Goal: Communication & Community: Answer question/provide support

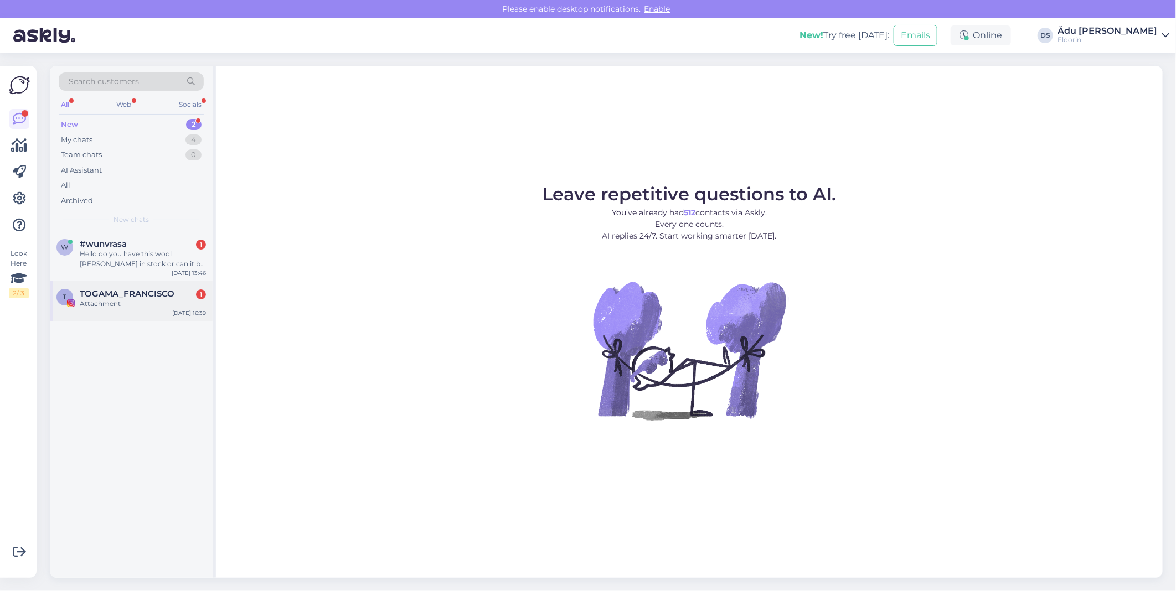
click at [137, 306] on div "Attachment" at bounding box center [143, 304] width 126 height 10
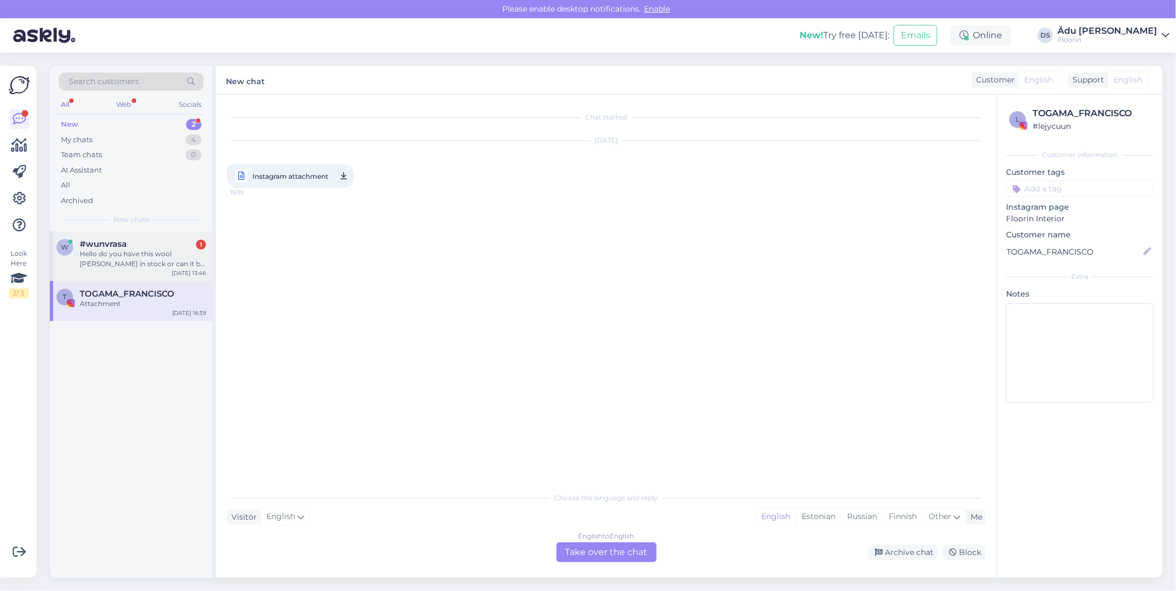
click at [148, 255] on div "Hello do you have this wool [PERSON_NAME] in stock or can it be ordered? Cormo …" at bounding box center [143, 259] width 126 height 20
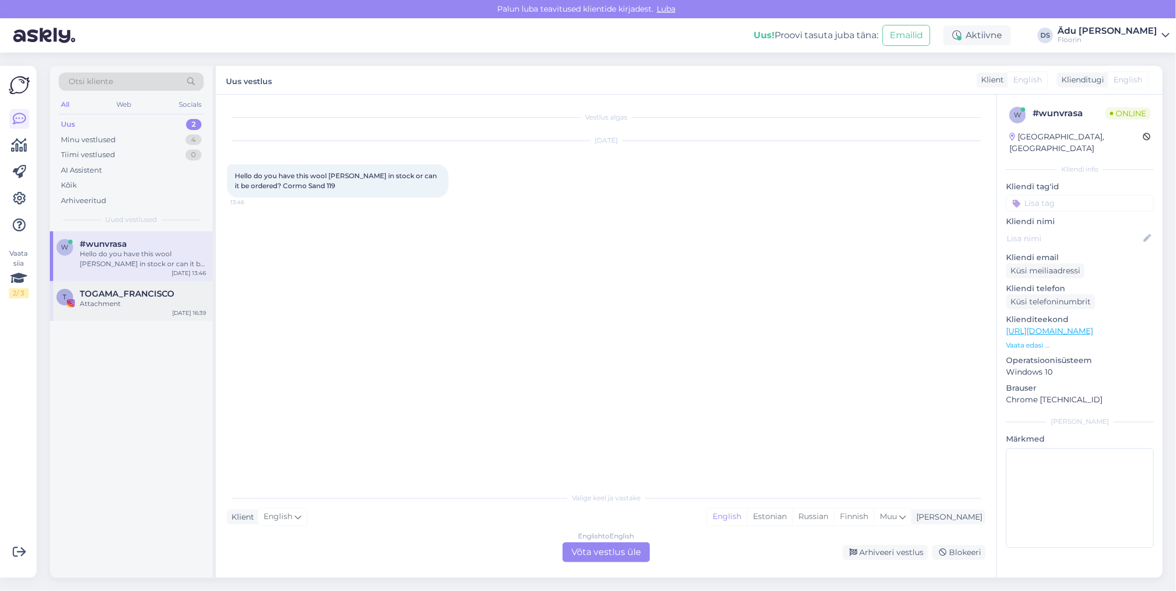
click at [134, 305] on div "Attachment" at bounding box center [143, 304] width 126 height 10
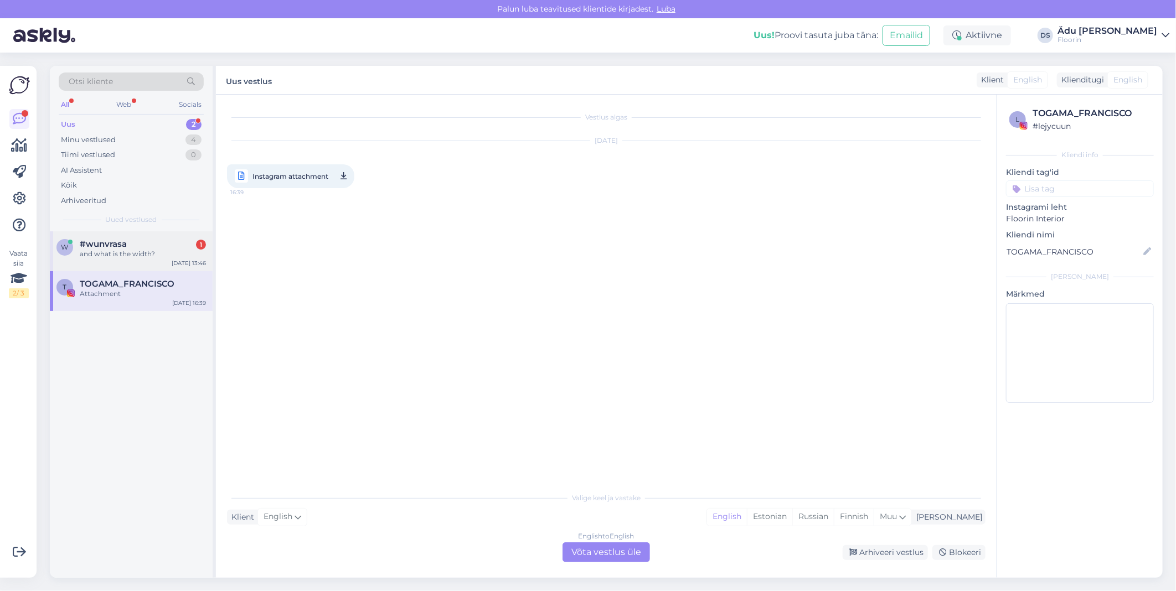
click at [118, 242] on span "#wunvrasa" at bounding box center [103, 244] width 47 height 10
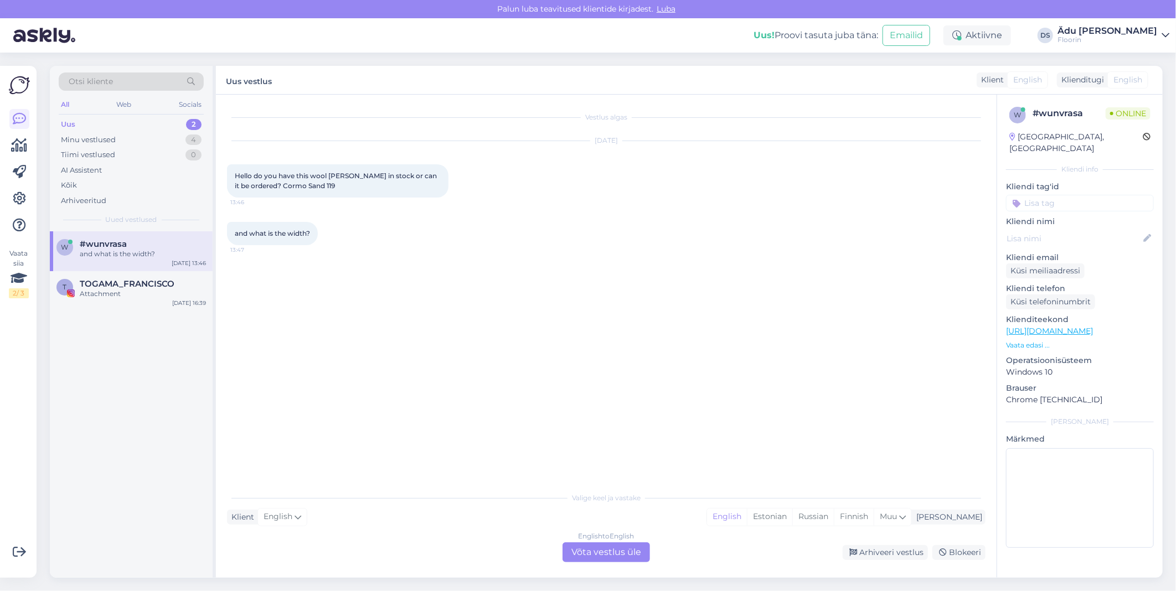
click at [588, 551] on div "English to English Võta vestlus üle" at bounding box center [605, 552] width 87 height 20
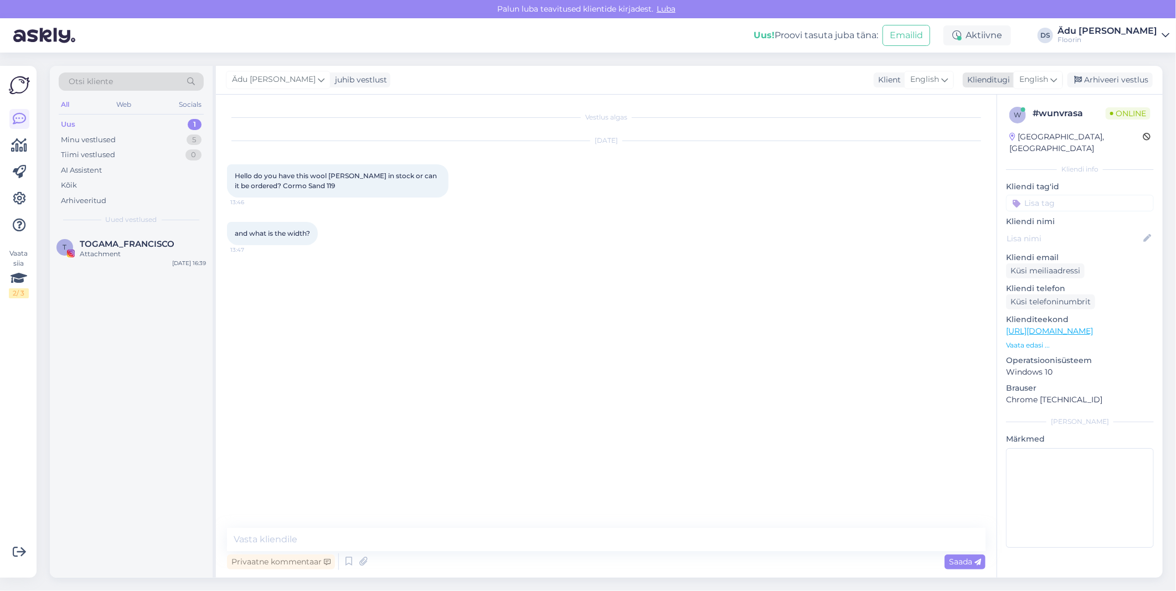
click at [1037, 86] on div "English" at bounding box center [1038, 80] width 50 height 18
type input "est"
click at [1011, 130] on link "Estonian" at bounding box center [1013, 129] width 122 height 18
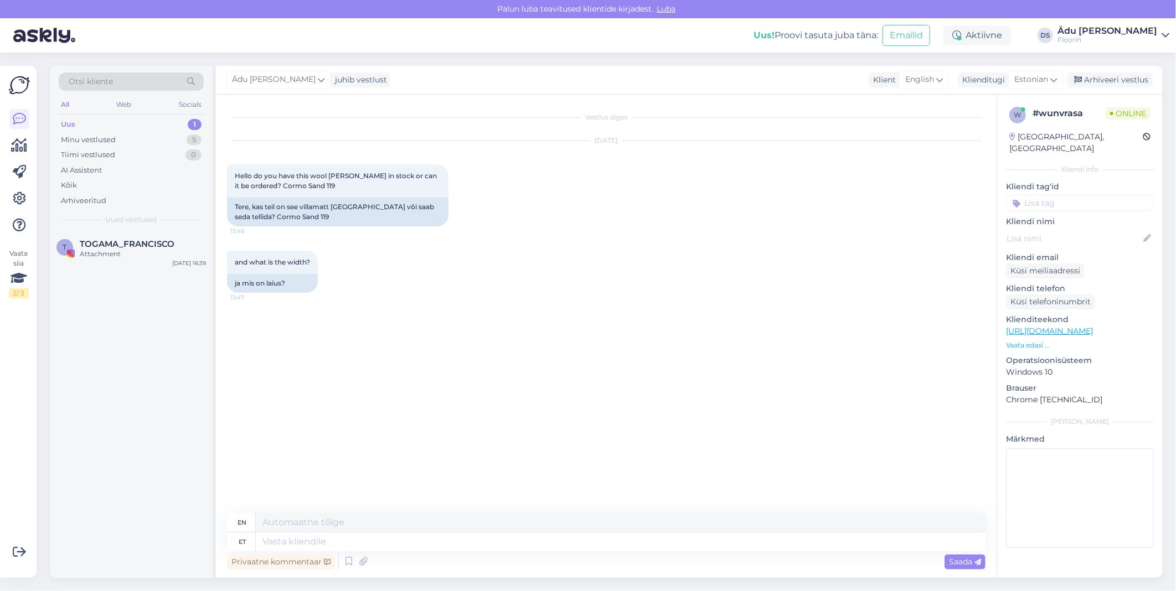
click at [1052, 326] on link "[URL][DOMAIN_NAME]" at bounding box center [1049, 331] width 87 height 10
click at [369, 551] on div "Privaatne kommentaar Saada" at bounding box center [606, 561] width 758 height 21
click at [382, 531] on textarea at bounding box center [620, 522] width 729 height 19
click at [407, 547] on textarea at bounding box center [620, 541] width 729 height 19
click at [405, 545] on textarea at bounding box center [620, 541] width 729 height 19
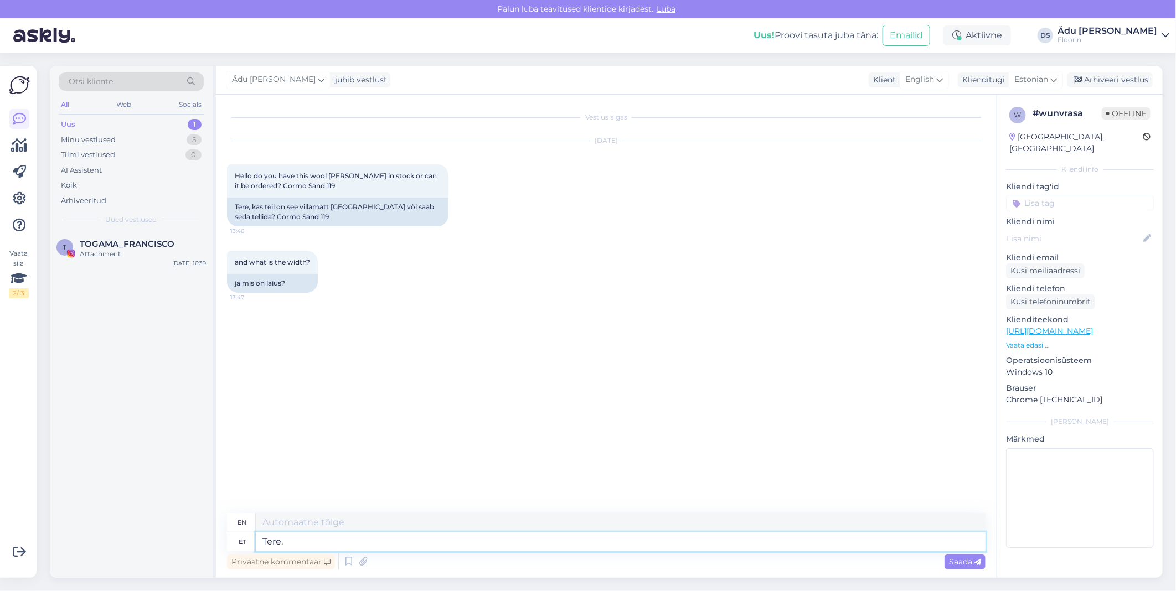
type textarea "Tere."
type textarea "Hello."
type textarea "Tere,"
type textarea "Hello,"
type textarea "Tere, rullvaibad"
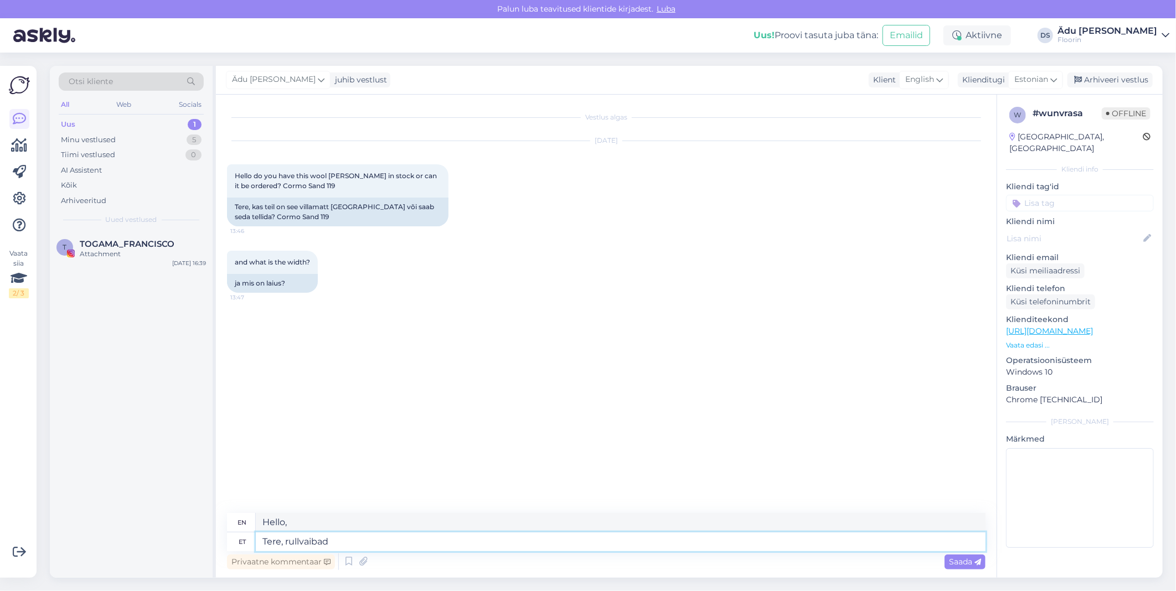
type textarea "Hello, roller blinds"
type textarea "Tere, rullvaibad on"
type textarea "Hello, the roller blinds are"
type textarea "Tere, rullvaibad on tavaliselt te"
type textarea "Hello, roller blinds are usually"
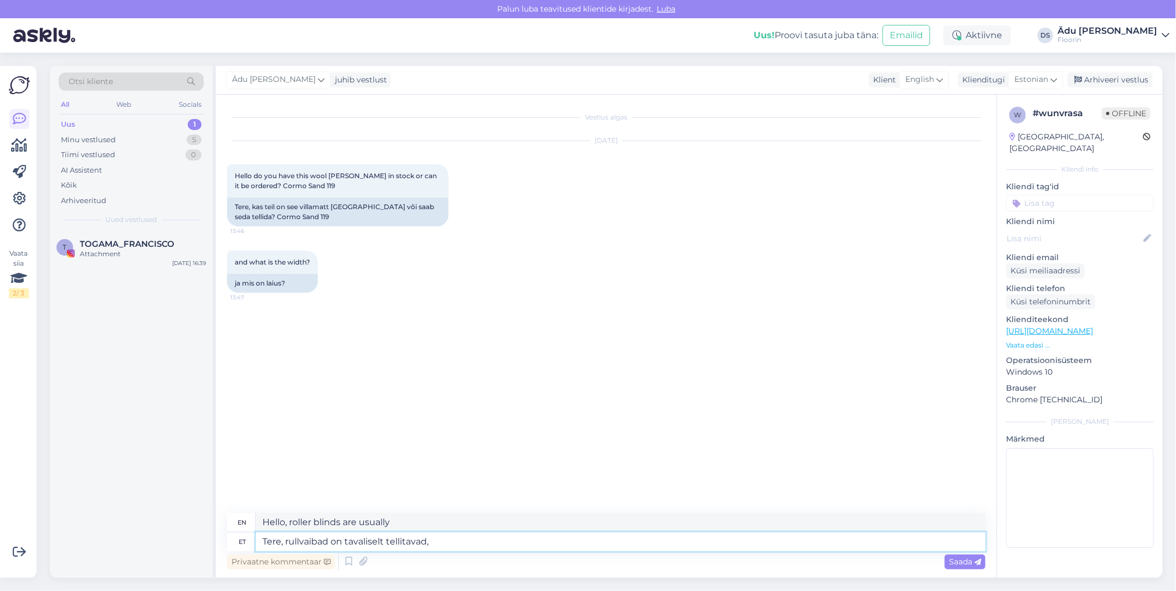
type textarea "Tere, rullvaibad on tavaliselt tellitavad,"
type textarea "Hello, roller blinds are usually made to order,"
type textarea "Tere, rullvaibad on tavaliselt tellitavad, ükiskuid o"
type textarea "Hello, roller blinds are usually made to order, individually."
type textarea "Tere, rullvaibad on tavaliselt tellitavad, ükiskuid on k"
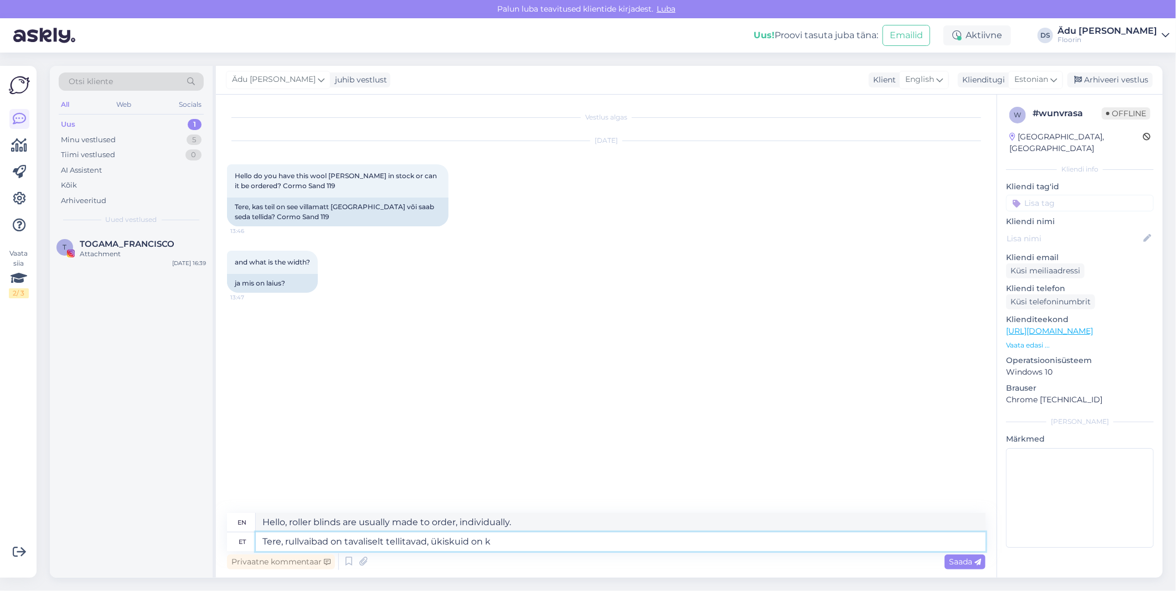
type textarea "Hello, roller blinds are usually made to order, some are individual."
type textarea "Tere, rullvaibad on tavaliselt tellitavad, ükiskuid on kohe l"
type textarea "Hello, roller blinds are usually made to order, some are available immediately."
type textarea "Tere, rullvaibad on tavaliselt tellitavad, ükiskuid on kohe laos"
type textarea "Hello, roller blinds are usually made to order, some are in stock now."
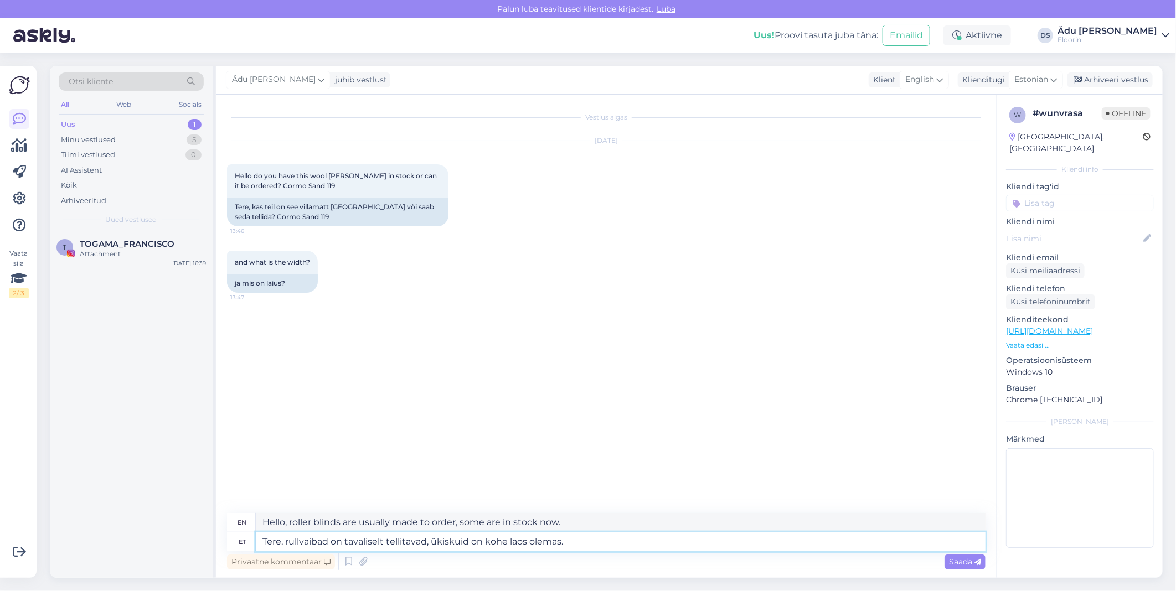
type textarea "Tere, rullvaibad on tavaliselt tellitavad, ükiskuid on kohe laos olemas."
type textarea "Hello, roller blinds are usually made to order, some are immediately in stock."
type textarea "Tere, rullvaibad on tavaliselt tellitavad, ükiskuid on kohe laos olemas. Seda t…"
type textarea "Hello, roller blinds are usually made to order, some are in stock now. This"
type textarea "Tere, rullvaibad on tavaliselt tellitavad, ükiskuid on kohe laos olemas. Seda t…"
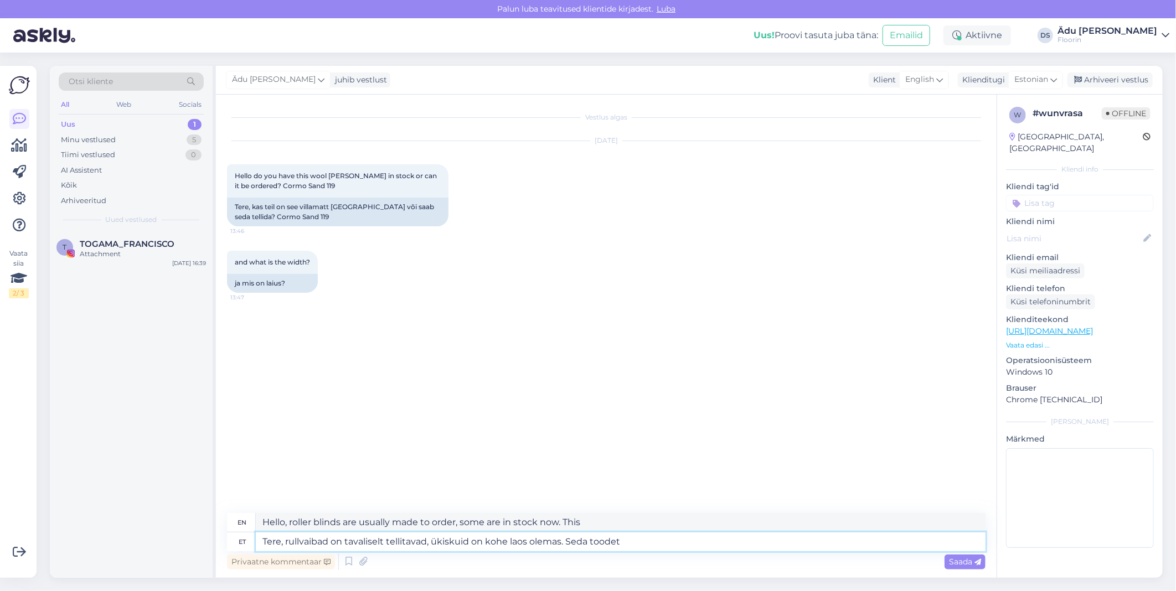
type textarea "Hello, roller blinds are usually made to order, some are in stock now. This pro…"
type textarea "Tere, rullvaibad on tavaliselt tellitavad, ükiskuid on kohe laos olemas. Seda t…"
type textarea "Hello, roller blinds are usually made to order, some are in stock now. This pro…"
type textarea "Tere, rullvaibad on tavaliselt tellitavad, ükiskuid on kohe laos olemas. Seda t…"
type textarea "Hello, roller blinds are usually made to order, some are in stock now. This pro…"
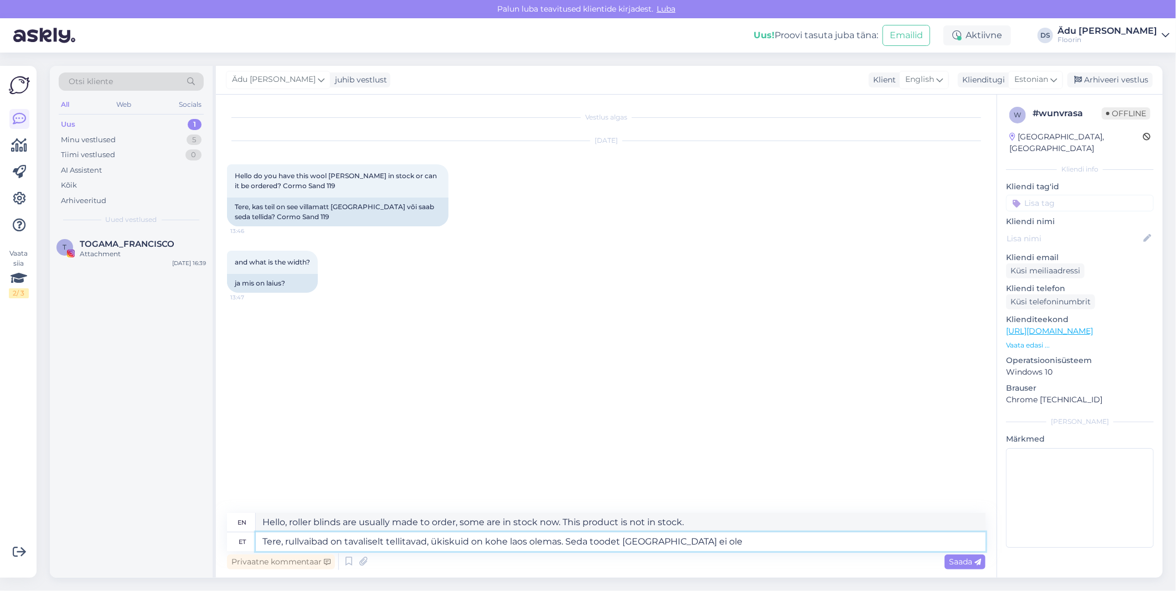
type textarea "Tere, rullvaibad on tavaliselt tellitavad, ükiskuid on kohe laos olemas. Seda t…"
type textarea "Hello, roller blinds are usually made to order, some are in stock now. This pro…"
type textarea "Tere, rullvaibad on tavaliselt tellitavad, ükiskuid on kohe laos olemas. Seda t…"
type textarea "Hello, roller blinds are usually made to order, some are in stock now. This pro…"
type textarea "Tere, rullvaibad on tavaliselt tellitavad, ükiskuid on kohe laos olemas. Seda t…"
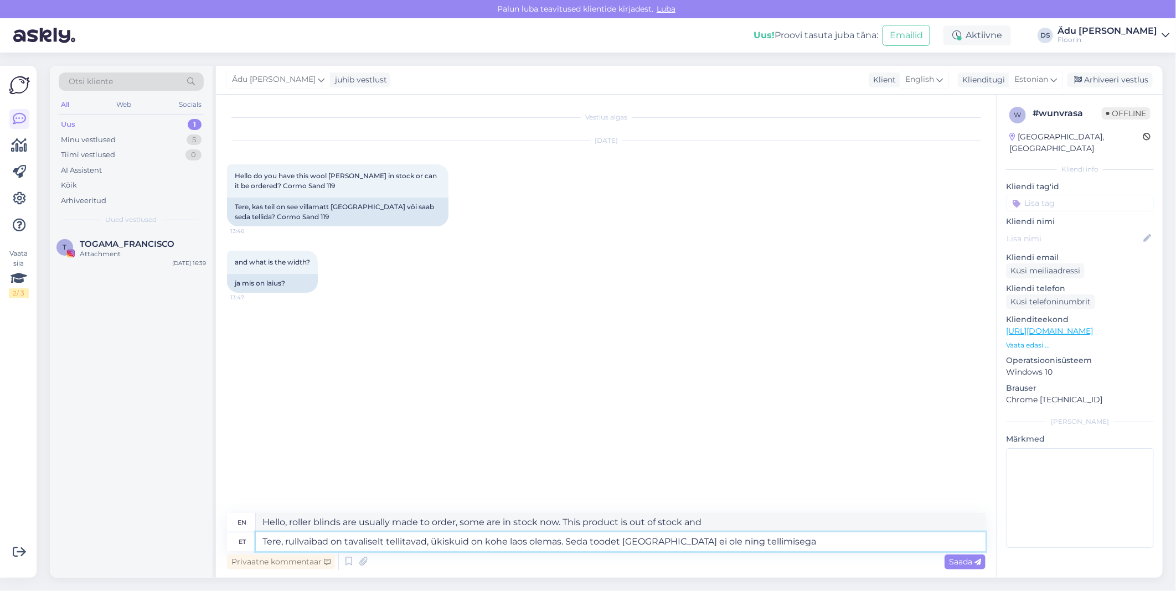
type textarea "Hello, roller blinds are usually available to order, some are in stock now. Thi…"
type textarea "Tere, rullvaibad on tavaliselt tellitavad, ükiskuid on kohe laos olemas. Seda t…"
type textarea "Hello, roller blinds are usually available to order, some are in stock now. Thi…"
type textarea "Tere, rullvaibad on tavaliselt tellitavad, ükiskuid on kohe laos olemas. Seda t…"
type textarea "Hello, roller blinds are usually available to order, some are in stock now. Thi…"
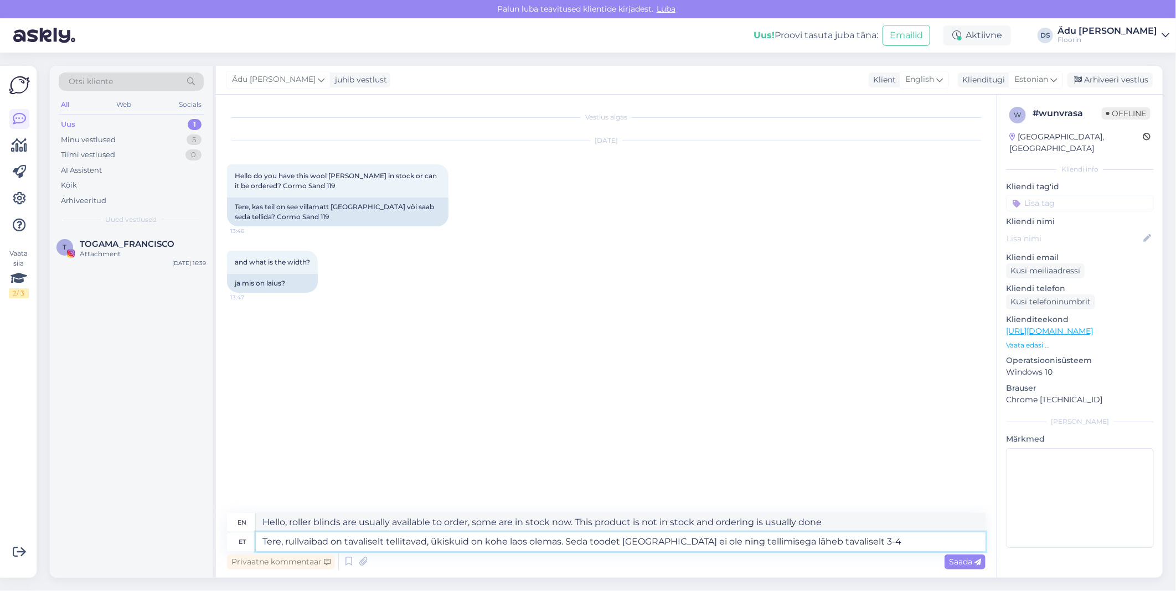
type textarea "Tere, rullvaibad on tavaliselt tellitavad, ükiskuid on kohe laos olemas. Seda t…"
type textarea "Hello, roller blinds are usually available to order, some are in stock now. Thi…"
type textarea "Tere, rullvaibad on tavaliselt tellitavad, ükiskuid on kohe laos olemas. Seda t…"
type textarea "Hello, roller blinds are usually made to order, some are in stock immediately. …"
type textarea "Tere, rullvaibad on tavaliselt tellitavad, ükiskuid on kohe laos olemas. Seda t…"
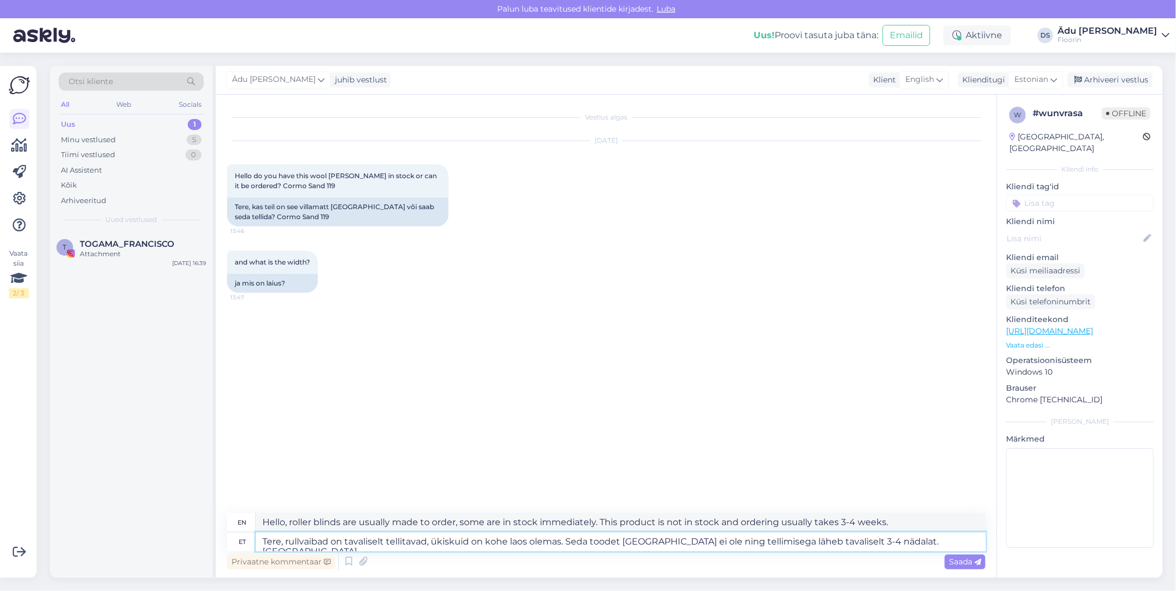
type textarea "Hello, roller blinds are usually available to order, some are in stock now. Thi…"
type textarea "Tere, rullvaibad on tavaliselt tellitavad, ükiskuid on kohe laos olemas. Seda t…"
type textarea "Hello, roller blinds are usually made to order, some are in stock now. This pro…"
type textarea "Tere, rullvaibad on tavaliselt tellitavad, ükiskuid on kohe laos olemas. Seda t…"
type textarea "Hello, roller blinds are usually made to order, some are in stock now. This pro…"
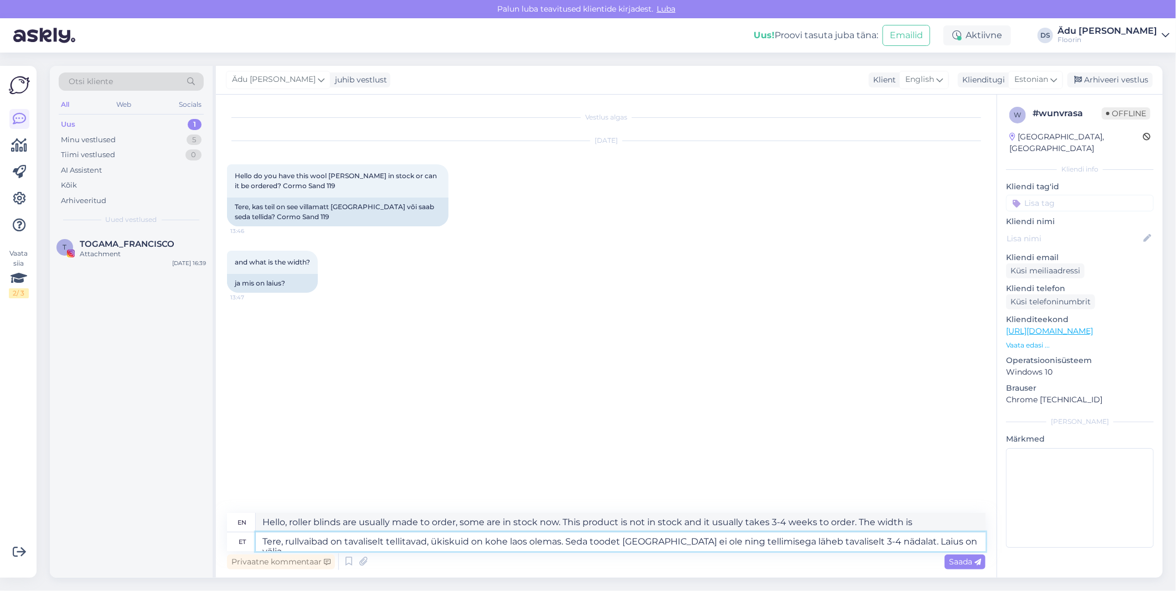
type textarea "Tere, rullvaibad on tavaliselt tellitavad, ükiskuid on kohe laos olemas. Seda t…"
type textarea "Hello, roller blinds are usually made to order, some are in stock now. This pro…"
type textarea "Tere, rullvaibad on tavaliselt tellitavad, ükiskuid on kohe laos olemas. Seda t…"
type textarea "Hello, roller blinds are usually made to order, some are in stock now. This pro…"
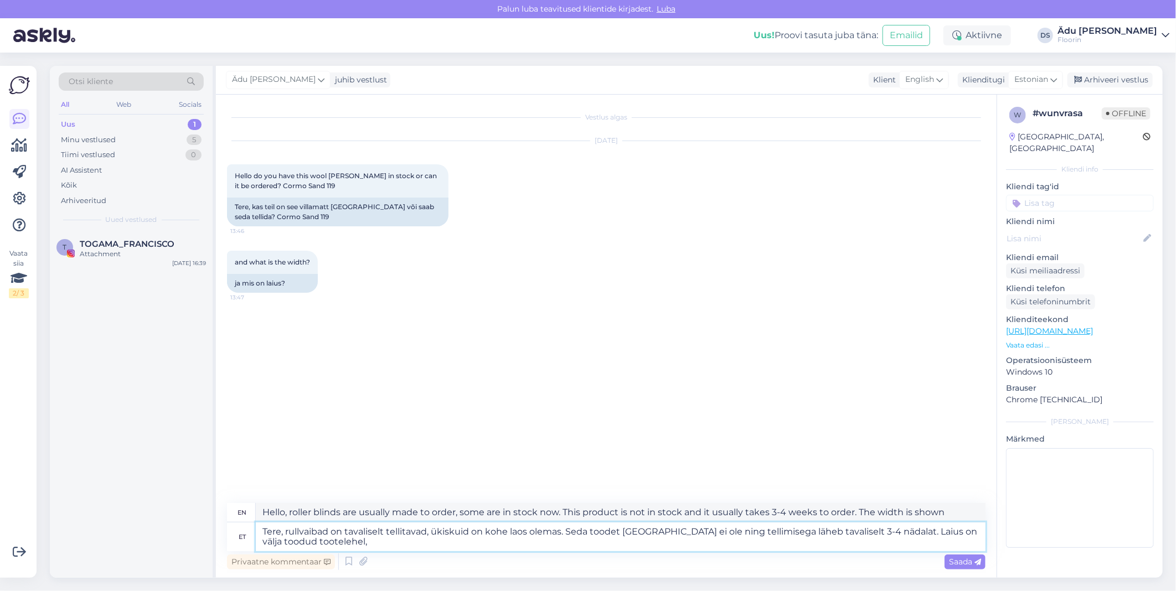
type textarea "Tere, rullvaibad on tavaliselt tellitavad, ükiskuid on kohe laos olemas. Seda t…"
type textarea "Hello, roller blinds are usually made to order, some are in stock now. This pro…"
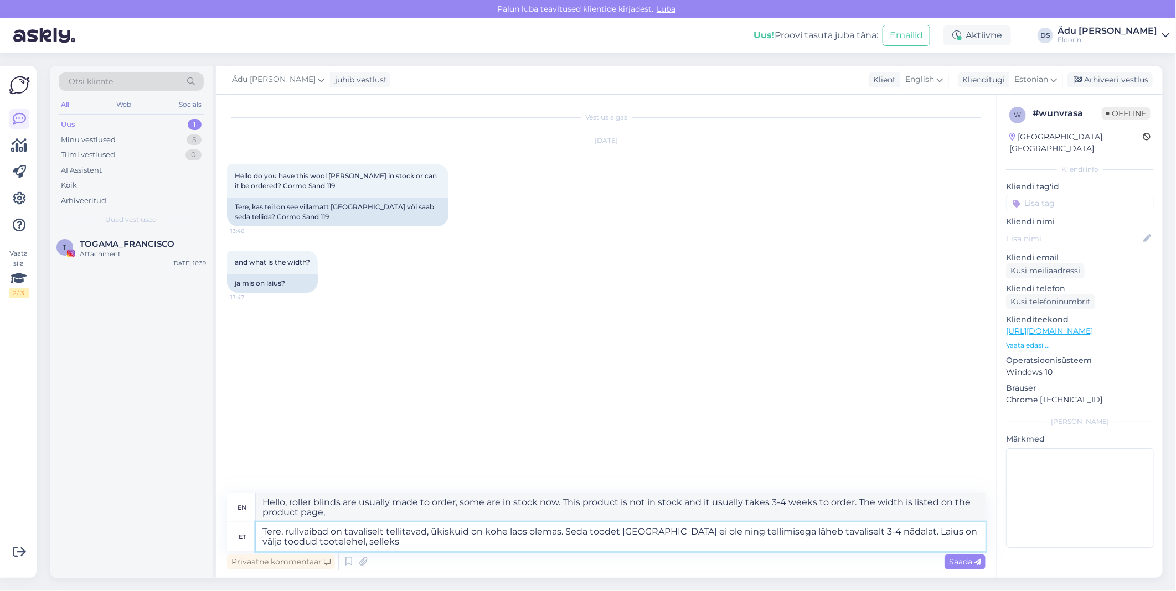
type textarea "Tere, rullvaibad on tavaliselt tellitavad, ükiskuid on kohe laos olemas. Seda t…"
type textarea "Hello, roller blinds are usually made to order, some are in stock immediately. …"
type textarea "Tere, rullvaibad on tavaliselt tellitavad, ükiskuid on kohe laos olemas. Seda t…"
type textarea "Hello, roller blinds are usually made to order, some are in stock immediately. …"
type textarea "Tere, rullvaibad on tavaliselt tellitavad, ükiskuid on kohe laos olemas. Seda t…"
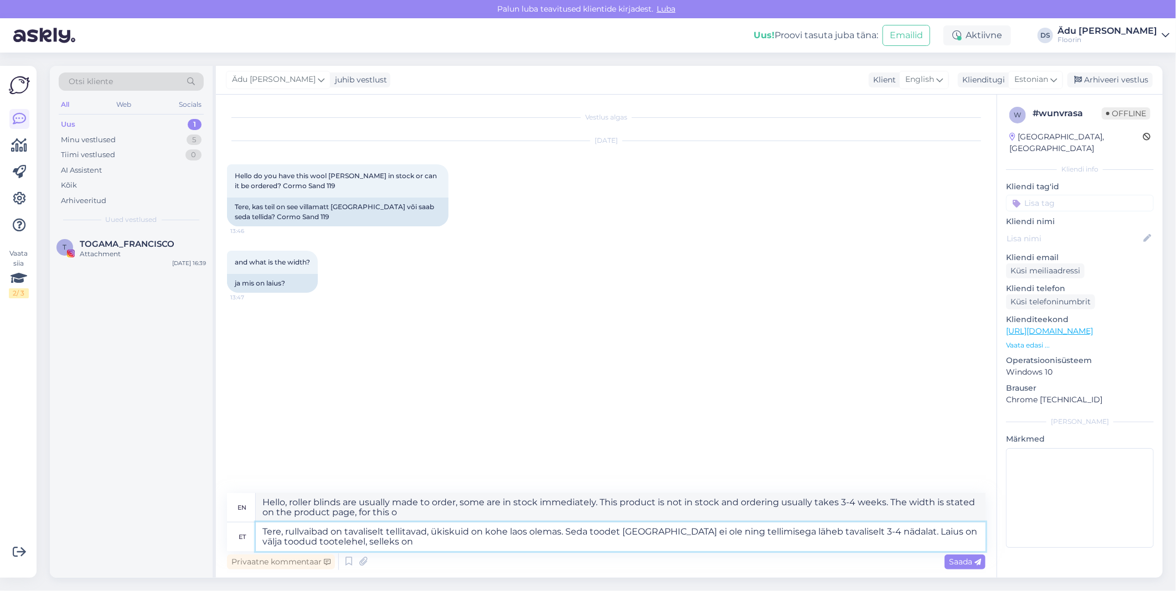
type textarea "Hello, roller blinds are usually made to order, some are in stock immediately. …"
type textarea "Tere, rullvaibad on tavaliselt tellitavad, ükiskuid on kohe laos olemas. Seda t…"
type textarea "Hello, roller blinds are usually made to order, some are in stock immediately. …"
type textarea "Tere, rullvaibad on tavaliselt tellitavad, ükiskuid on kohe laos olemas. Seda t…"
type textarea "Hello, roller blinds are usually made to order, some are in stock immediately. …"
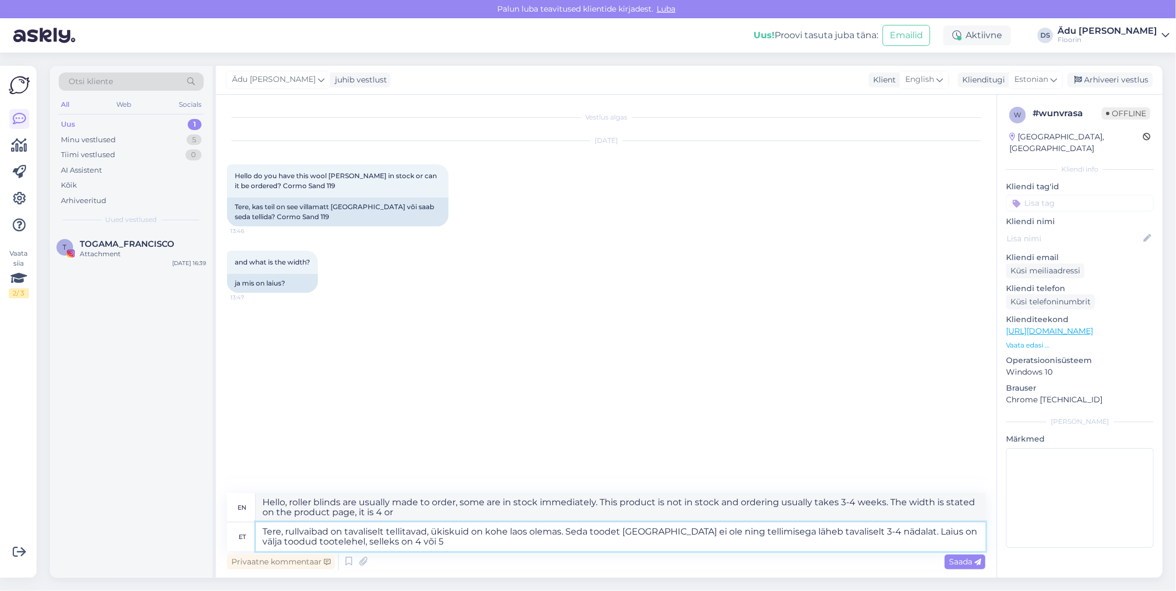
type textarea "Tere, rullvaibad on tavaliselt tellitavad, ükiskuid on kohe laos olemas. Seda t…"
type textarea "Hello, roller blinds are usually made to order, some are in stock immediately. …"
type textarea "Tere, rullvaibad on tavaliselt tellitavad, ükiskuid on kohe laos olemas. Seda t…"
type textarea "Hello, roller carpets are usually made to order, some are in stock immediately.…"
type textarea "Tere, rullvaibad on tavaliselt tellitavad, ükiskuid on kohe laos olemas. Seda t…"
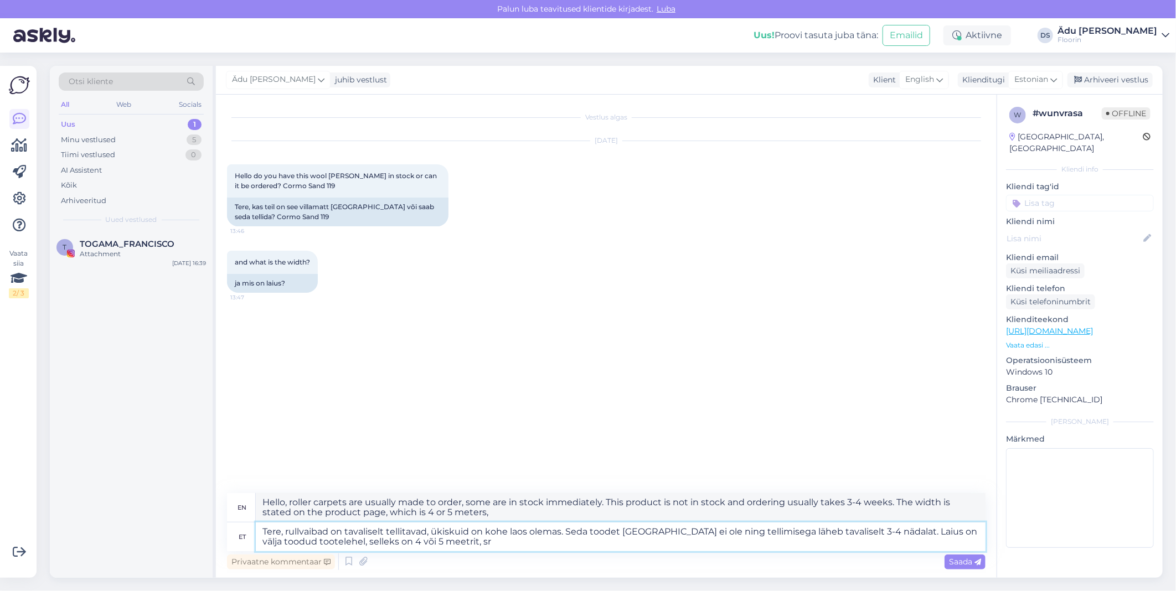
type textarea "Hello, roller blinds are usually made to order, some are in stock immediately. …"
type textarea "Tere, rullvaibad on tavaliselt tellitavad, ükiskuid on kohe laos olemas. Seda t…"
type textarea "Hello, roller carpets are usually available to order, some are in stock immedia…"
type textarea "Tere, rullvaibad on tavaliselt tellitavad, ükiskuid on kohe laos olemas. Seda t…"
type textarea "Hello, roll carpets are usually available to order, some are in stock immediate…"
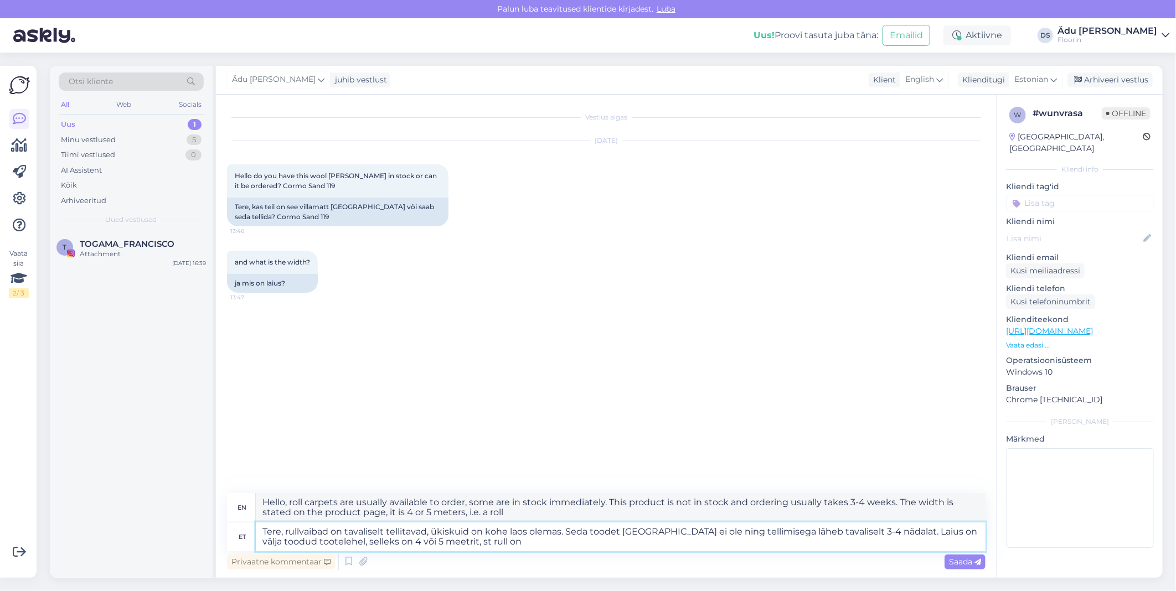
type textarea "Tere, rullvaibad on tavaliselt tellitavad, ükiskuid on kohe laos olemas. Seda t…"
type textarea "Hello, roll carpets are usually available to order, some are in stock immediate…"
type textarea "Tere, rullvaibad on tavaliselt tellitavad, ükiskuid on kohe laos olemas. Seda t…"
type textarea "Hello, roll carpets are usually available to order, some are in stock immediate…"
type textarea "Tere, rullvaibad on tavaliselt tellitavad, ükiskuid on kohe laos olemas. Seda t…"
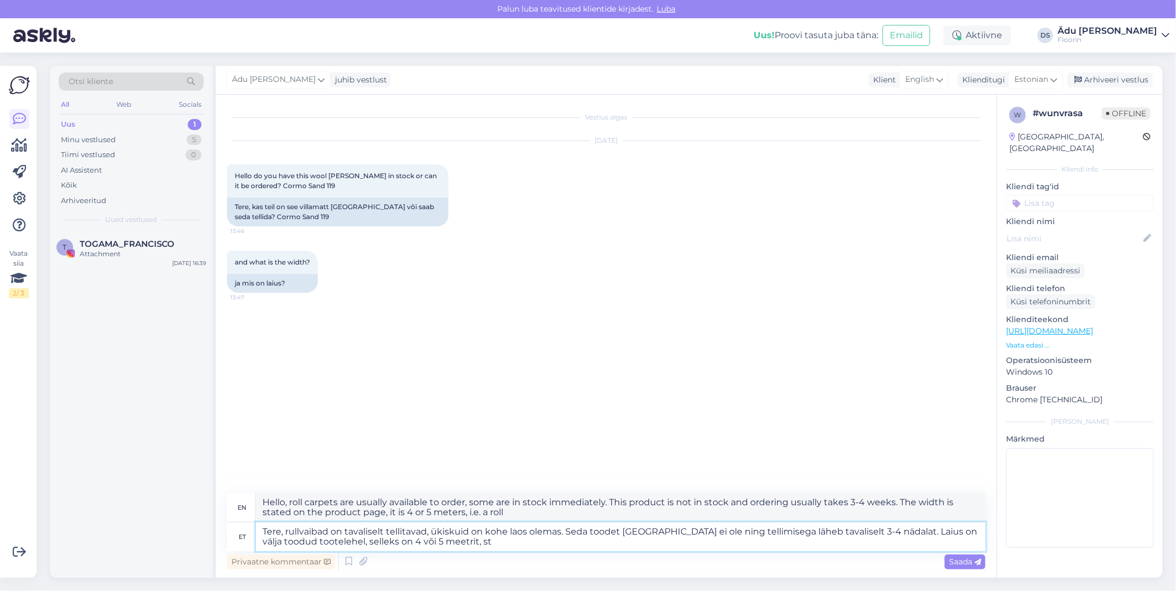
type textarea "Hello, roller carpets are usually available to order, some are in stock immedia…"
type textarea "Tere, rullvaibad on tavaliselt tellitavad, ükiskuid on kohe laos olemas. Seda t…"
type textarea "Hello, roller carpets are usually made to order, some are in stock immediately.…"
type textarea "Tere, rullvaibad on tavaliselt tellitavad, ükiskuid on kohe laos olemas. Seda t…"
type textarea "Hello, roller carpets are usually made to order, some are in stock immediately.…"
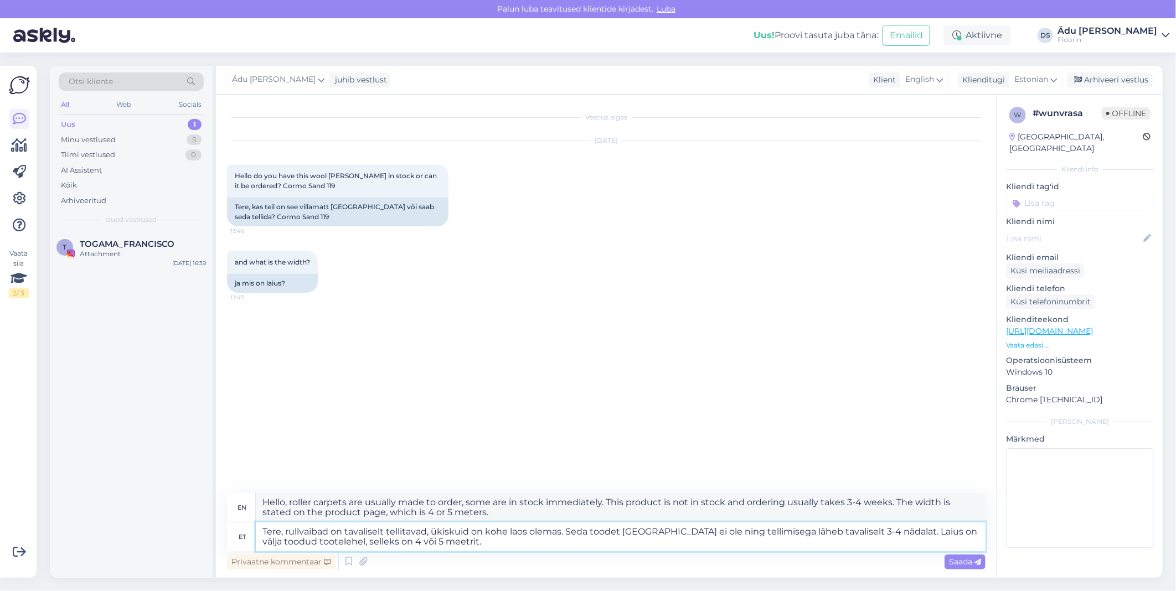
click at [884, 534] on textarea "Tere, rullvaibad on tavaliselt tellitavad, ükiskuid on kohe laos olemas. Seda t…" at bounding box center [620, 536] width 729 height 29
type textarea "Tere, rullvaibad on tavaliselt tellitavad, ükiskuid on kohe laos olemas. Seda t…"
type textarea "Hello, roller carpets are usually available to order, some are in stock immedia…"
click at [898, 535] on textarea "Tere, rullvaibad on tavaliselt tellitavad, ükiskuid on kohe laos olemas. Seda t…" at bounding box center [620, 536] width 729 height 29
type textarea "Tere, rullvaibad on tavaliselt tellitavad, ükiskuid on kohe laos olemas. Seda t…"
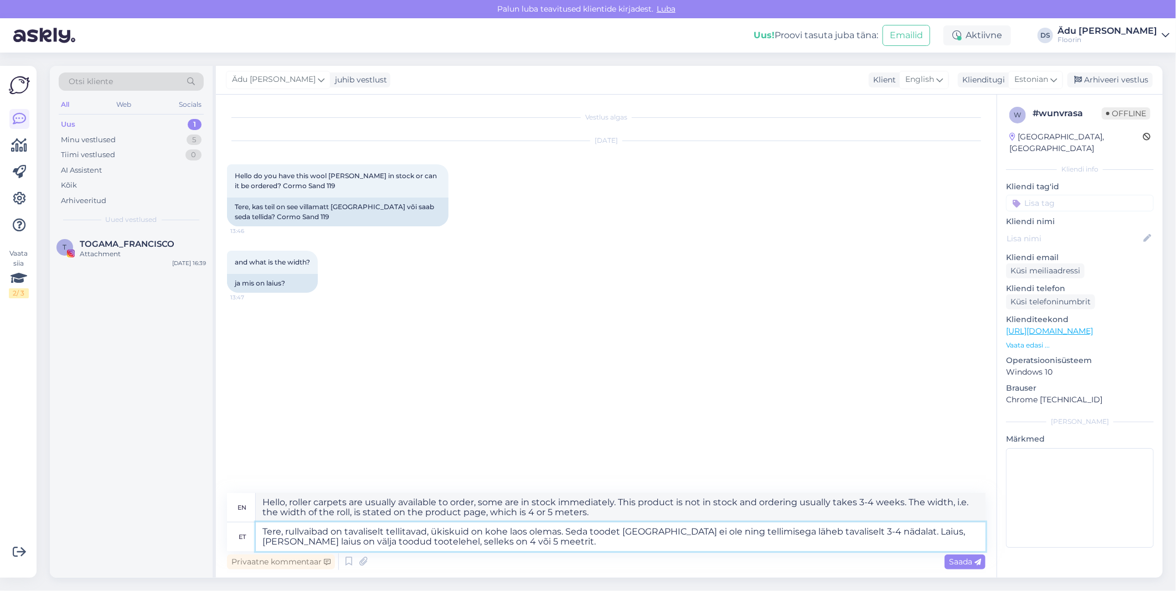
click at [899, 547] on textarea "Tere, rullvaibad on tavaliselt tellitavad, ükiskuid on kohe laos olemas. Seda t…" at bounding box center [620, 536] width 729 height 29
type textarea "Hello, roller carpets are usually available to order, some are in stock immedia…"
type textarea "Tere, rullvaibad on tavaliselt tellitavad, ükiskuid on kohe laos olemas. Seda t…"
type textarea "Hello, roller carpets are usually available to order, some are in stock immedia…"
type textarea "Tere, rullvaibad on tavaliselt tellitavad, ükiskuid on kohe laos olemas. Seda t…"
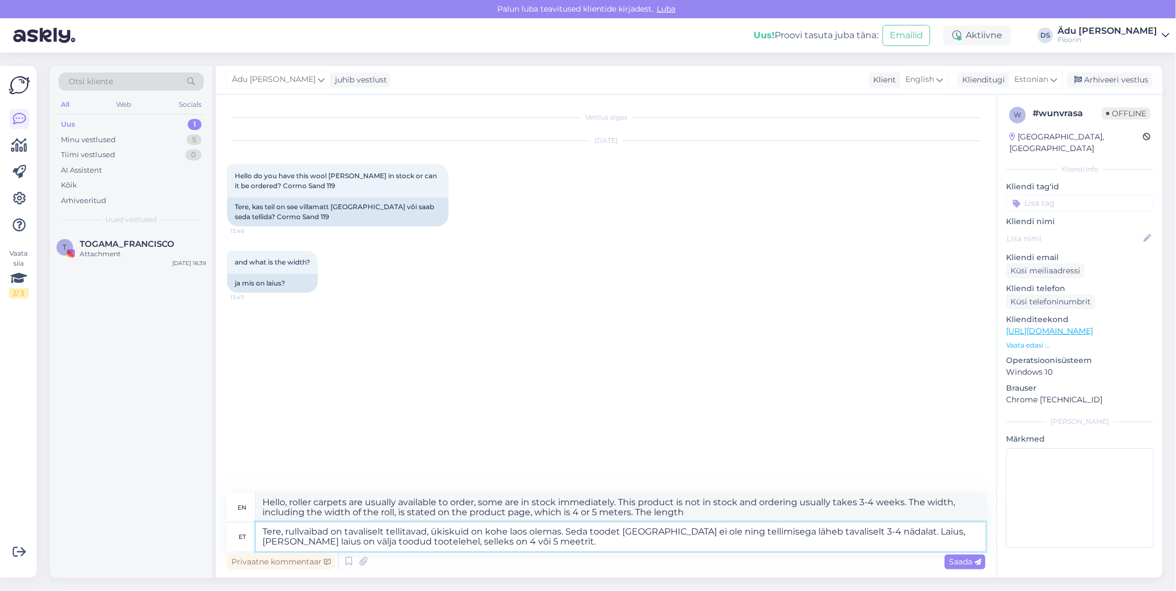
type textarea "Hello, roller carpets are usually available to order, some are in stock immedia…"
type textarea "Tere, rullvaibad on tavaliselt tellitavad, ükiskuid on kohe laos olemas. Seda t…"
type textarea "Hello, roller carpets are usually available to order, some are in stock immedia…"
type textarea "Tere, rullvaibad on tavaliselt tellitavad, ükiskuid on kohe laos olemas. Seda t…"
type textarea "Hello, roller carpets are usually available to order, individual pieces are imm…"
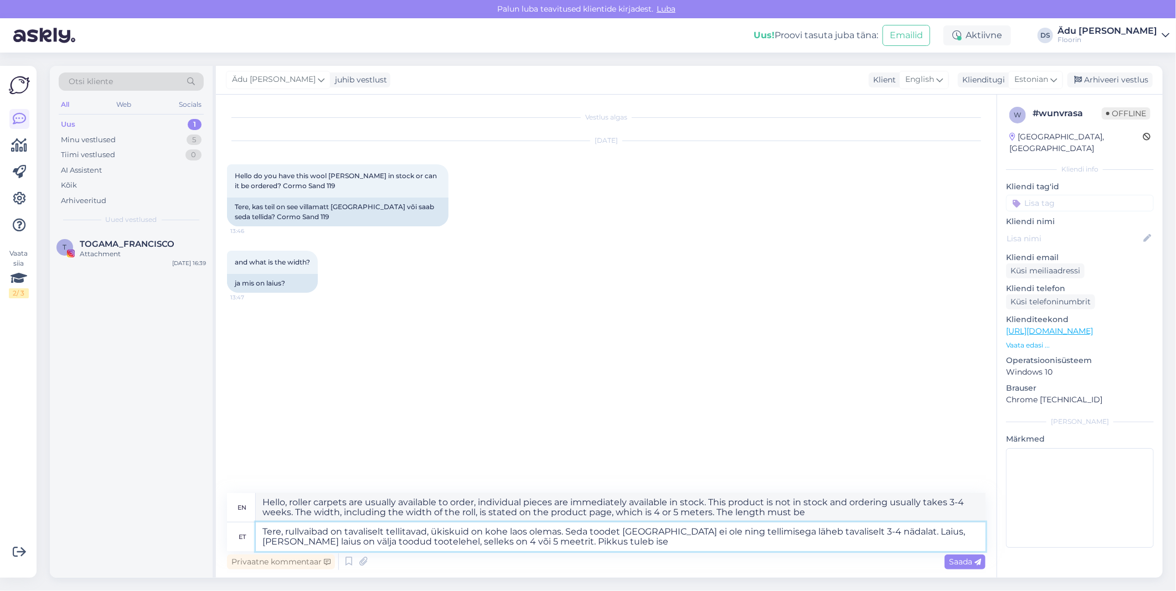
type textarea "Tere, rullvaibad on tavaliselt tellitavad, ükiskuid on kohe laos olemas. Seda t…"
type textarea "Hello, roller carpets are usually available to order, individual pieces are imm…"
type textarea "Tere, rullvaibad on tavaliselt tellitavad, ükiskuid on kohe laos olemas. Seda t…"
type textarea "Hello, roller carpets are usually available to order, individual pieces are imm…"
type textarea "Tere, rullvaibad on tavaliselt tellitavad, ükiskuid on kohe laos olemas. Seda t…"
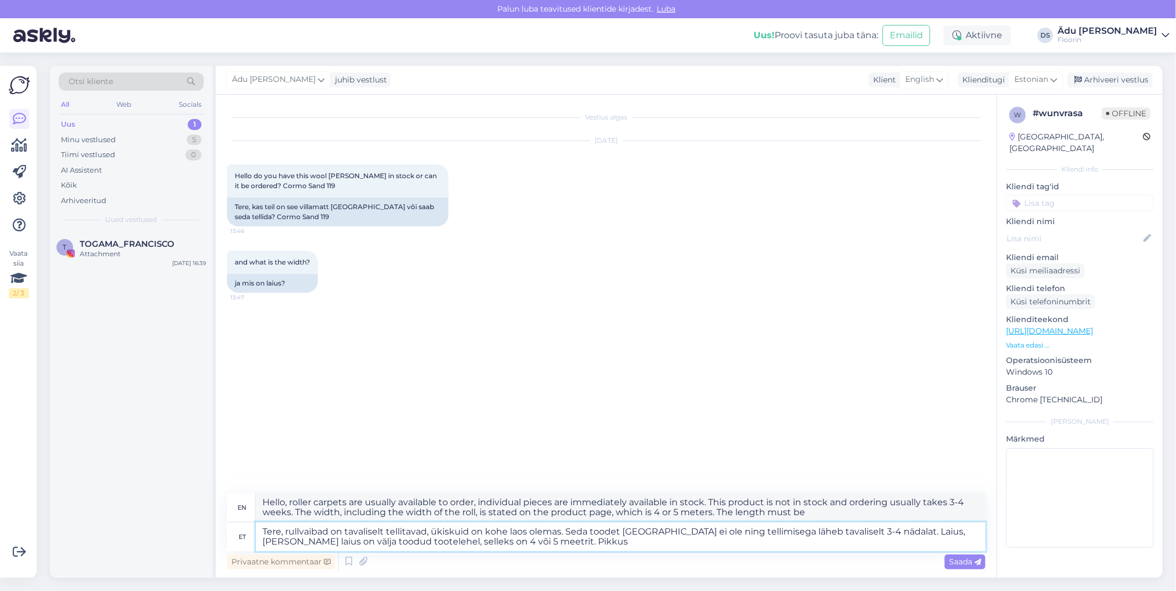
type textarea "Hello, roller carpets are usually available to order, some are in stock immedia…"
type textarea "Tere, rullvaibad on tavaliselt tellitavad, ükiskuid on kohe laos olemas. Seda t…"
type textarea "Hello, roller carpets are usually available to order, some are in stock immedia…"
type textarea "Tere, rullvaibad on tavaliselt tellitavad, ükiskuid on kohe laos olemas. Seda t…"
type textarea "Hello, roller carpets are usually available to order, some are in stock immedia…"
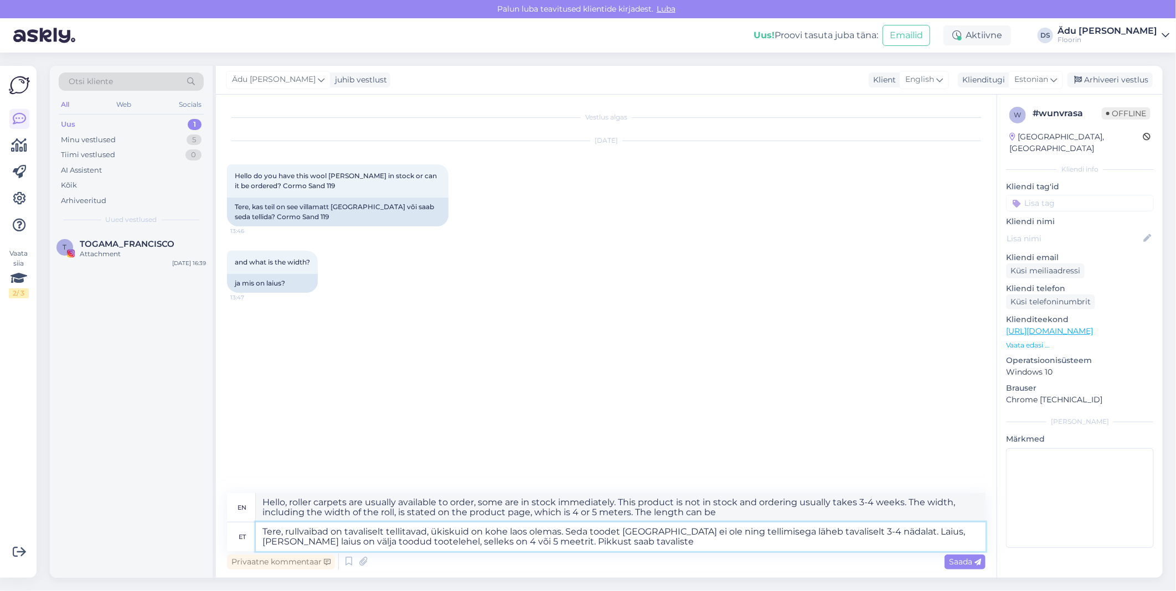
type textarea "Tere, rullvaibad on tavaliselt tellitavad, ükiskuid on kohe laos olemas. Seda t…"
type textarea "Hello, roller carpets are usually available to order, some are in stock immedia…"
type textarea "Tere, rullvaibad on tavaliselt tellitavad, ükiskuid on kohe laos olemas. Seda t…"
type textarea "Hello, roller carpets are usually available to order, some are in stock immedia…"
type textarea "Tere, rullvaibad on tavaliselt tellitavad, ükiskuid on kohe laos olemas. Seda t…"
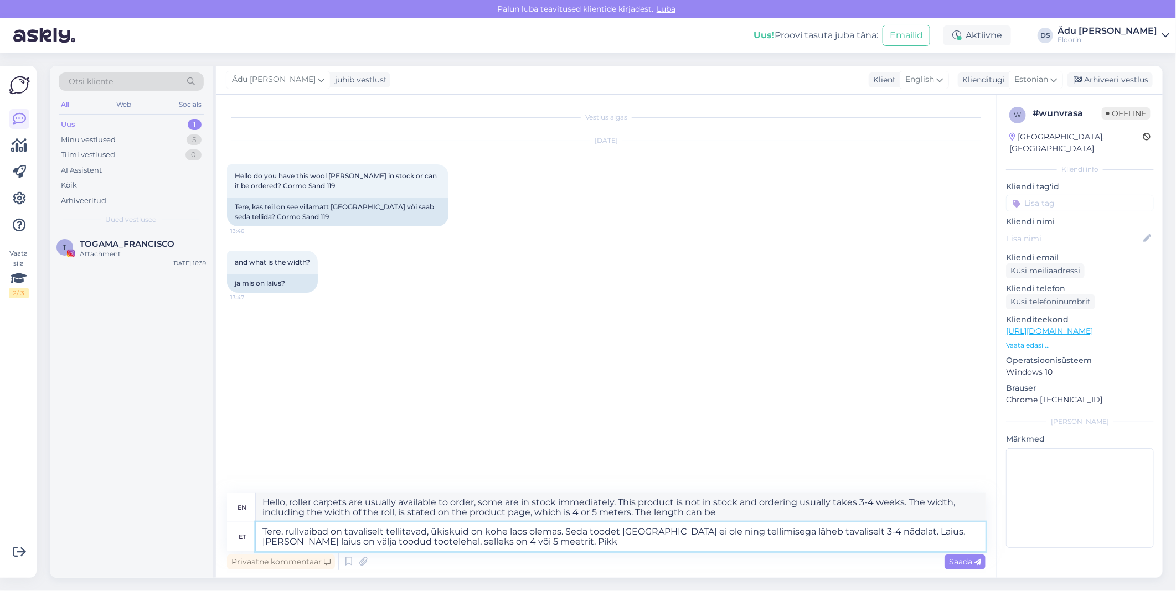
type textarea "Hello, roller carpets are usually available to order, some are in stock immedia…"
type textarea "Tere, rullvaibad on tavaliselt tellitavad, ükiskuid on kohe laos olemas. Seda t…"
type textarea "Hello, roller carpets are usually available to order, some are in stock immedia…"
type textarea "Tere, rullvaibad on tavaliselt tellitavad, ükiskuid on kohe laos olemas. Seda t…"
type textarea "Hello, roller carpets are usually available to order, some are in stock immedia…"
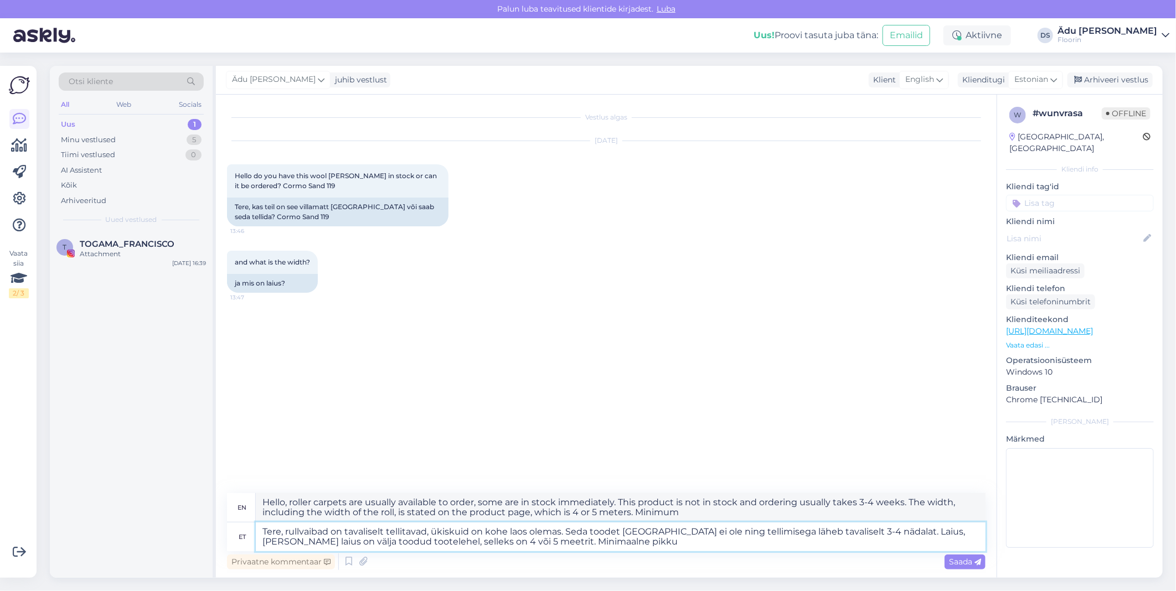
type textarea "Tere, rullvaibad on tavaliselt tellitavad, ükiskuid on kohe laos olemas. Seda t…"
type textarea "Hello, roller carpets are usually available to order, some are in stock immedia…"
type textarea "Tere, rullvaibad on tavaliselt tellitavad, ükiskuid on kohe laos olemas. Seda t…"
type textarea "Hello, roller carpets are usually available to order, some are in stock immedia…"
type textarea "Tere, rullvaibad on tavaliselt tellitavad, ükiskuid on kohe laos olemas. Seda t…"
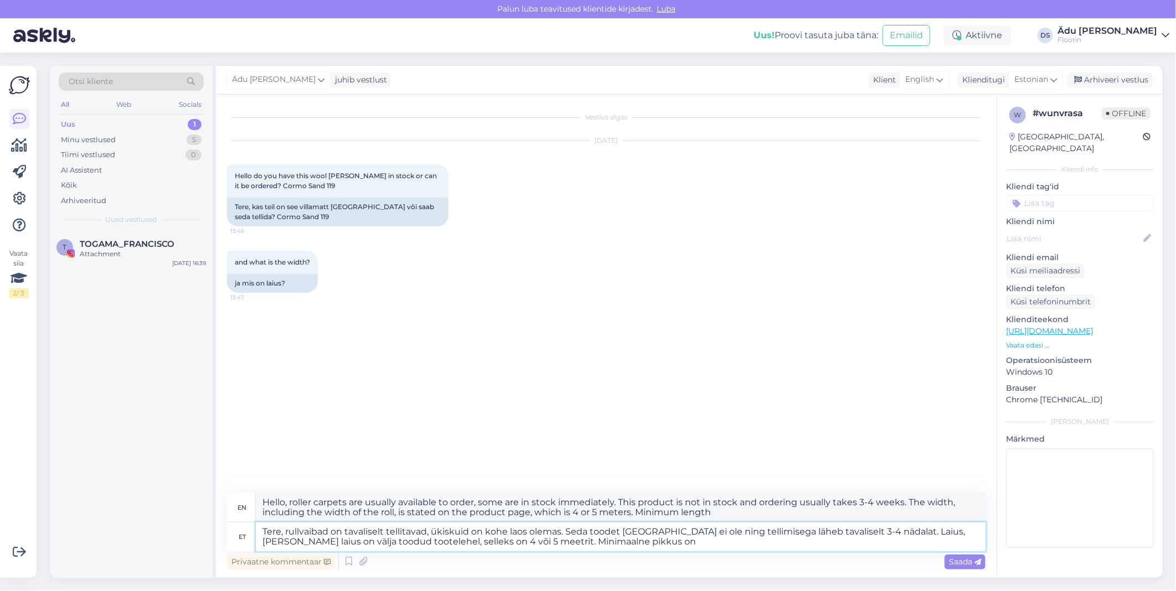
type textarea "Hello, roller carpets are usually available to order, some are in stock immedia…"
type textarea "Tere, rullvaibad on tavaliselt tellitavad, ükiskuid on kohe laos olemas. Seda t…"
type textarea "Hello, roller carpets are usually available to order, some are in stock immedia…"
type textarea "Tere, rullvaibad on tavaliselt tellitavad, ükiskuid on kohe laos olemas. Seda t…"
type textarea "Hello, roller carpets are usually available to order, some are immediately avai…"
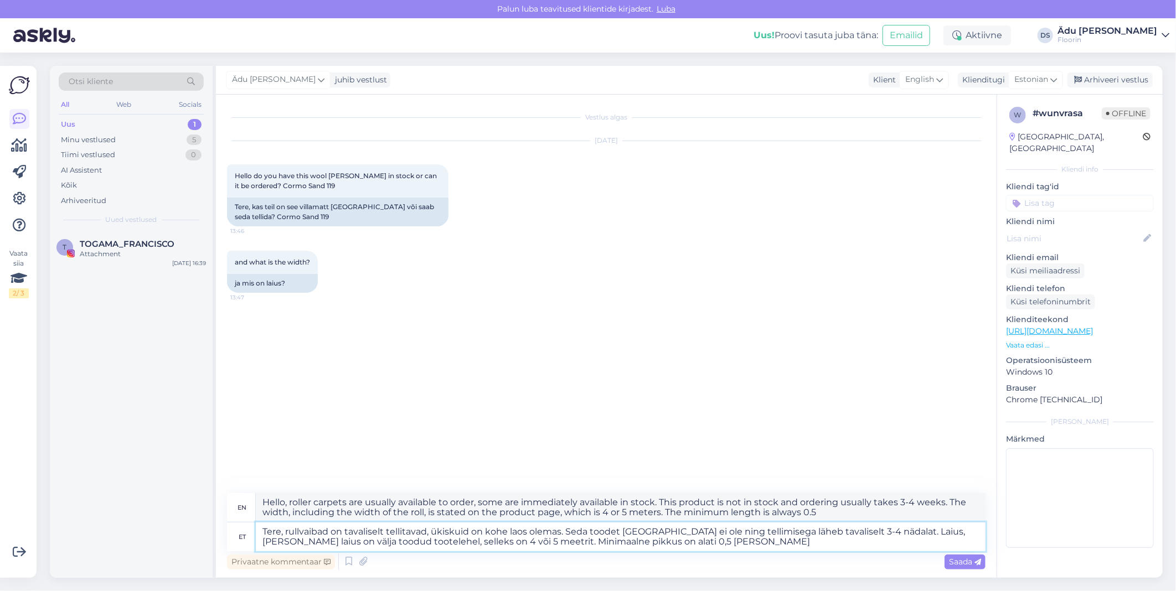
type textarea "Tere, rullvaibad on tavaliselt tellitavad, ükiskuid on kohe laos olemas. Seda t…"
type textarea "Hello, roller carpets are usually available to order, individual items are imme…"
type textarea "Tere, rullvaibad on tavaliselt tellitavad, ükiskuid on kohe laos olemas. Seda t…"
type textarea "Hello, roller carpets are usually available to order, individual pieces are imm…"
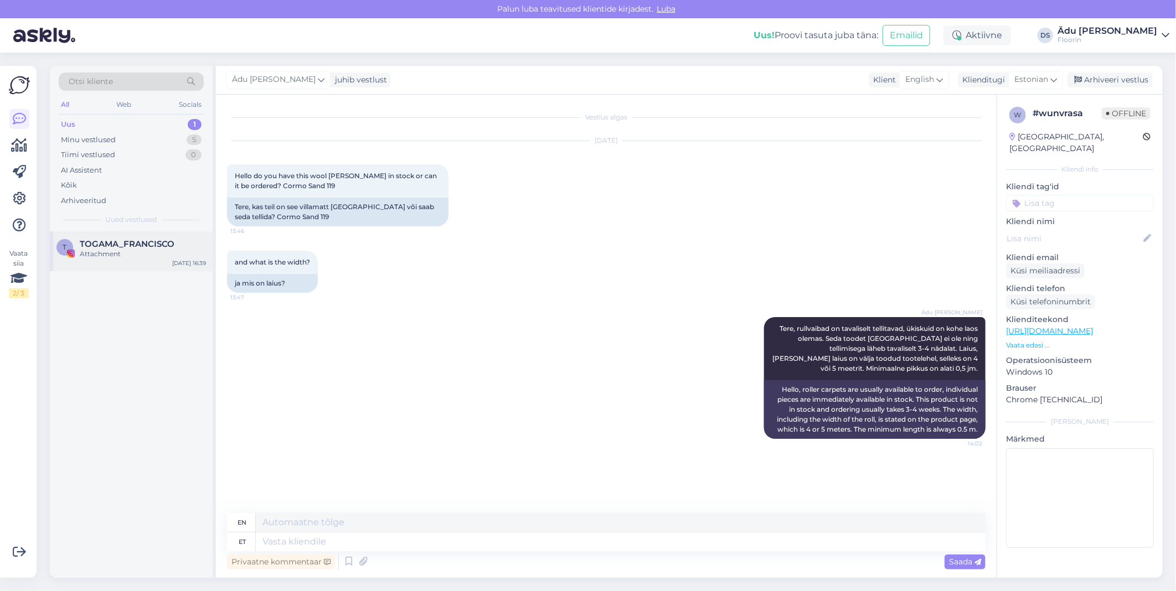
click at [128, 256] on div "Attachment" at bounding box center [143, 254] width 126 height 10
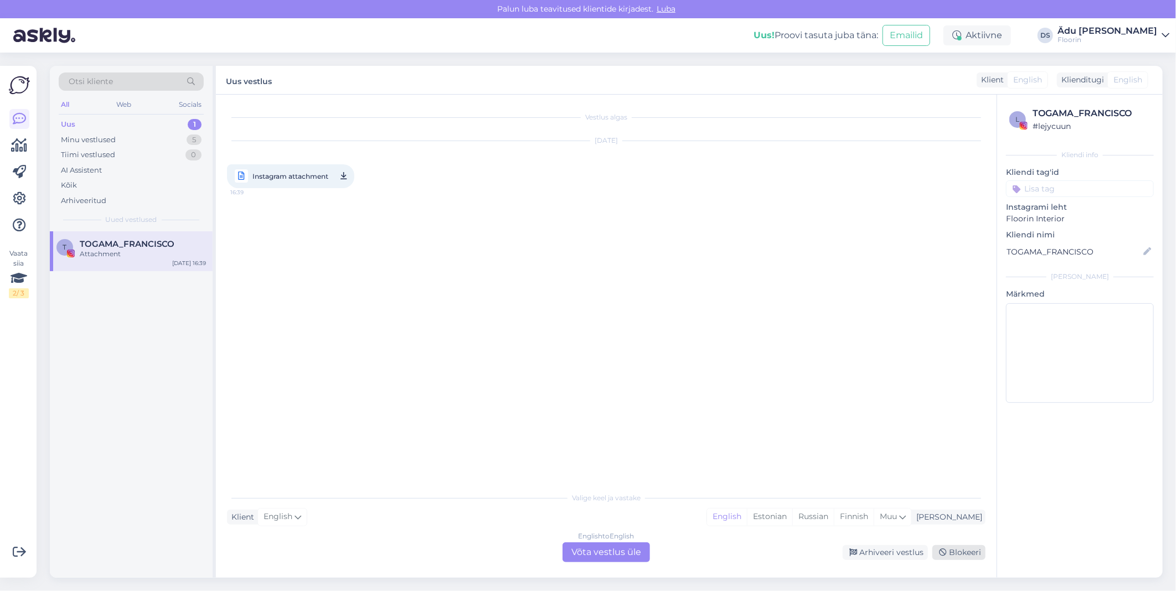
click at [955, 555] on div "Blokeeri" at bounding box center [958, 552] width 53 height 15
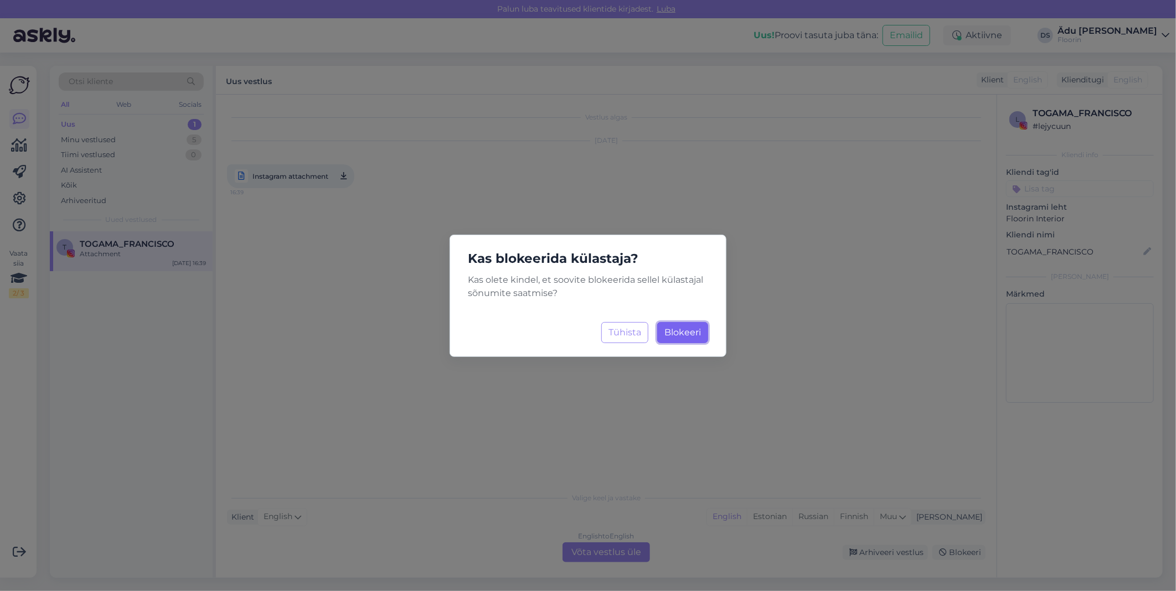
click at [696, 335] on span "Blokeeri" at bounding box center [682, 332] width 37 height 11
